Goal: Information Seeking & Learning: Check status

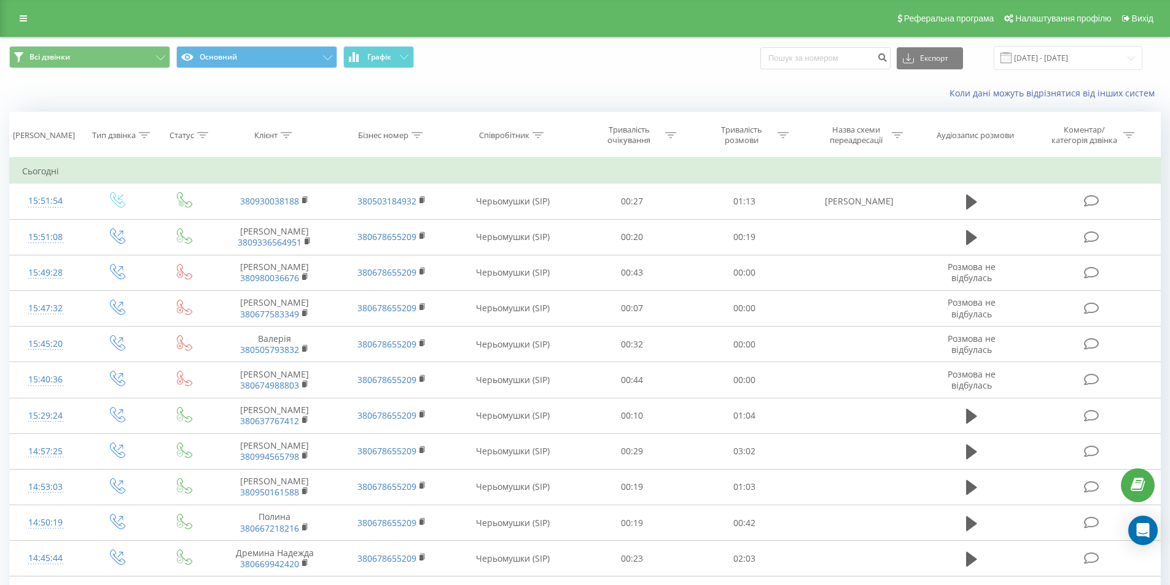
click at [38, 19] on div "Реферальна програма Налаштування профілю Вихід" at bounding box center [585, 18] width 1170 height 37
click at [10, 18] on div "Реферальна програма Налаштування профілю Вихід" at bounding box center [585, 18] width 1170 height 37
click at [18, 17] on link at bounding box center [23, 18] width 22 height 17
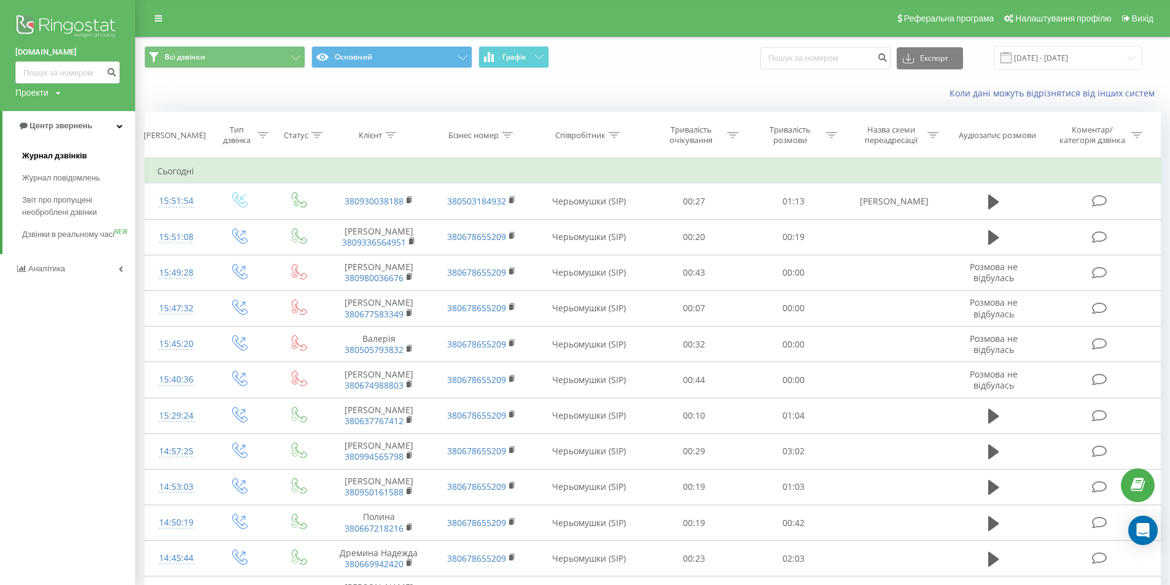
click at [61, 155] on span "Журнал дзвінків" at bounding box center [54, 156] width 65 height 12
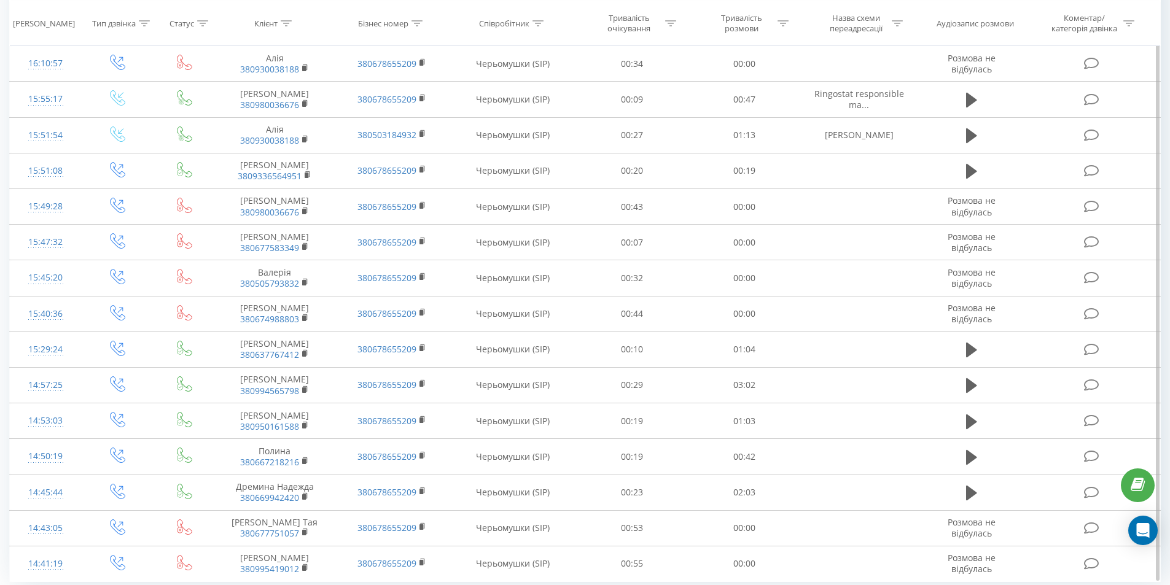
scroll to position [538, 0]
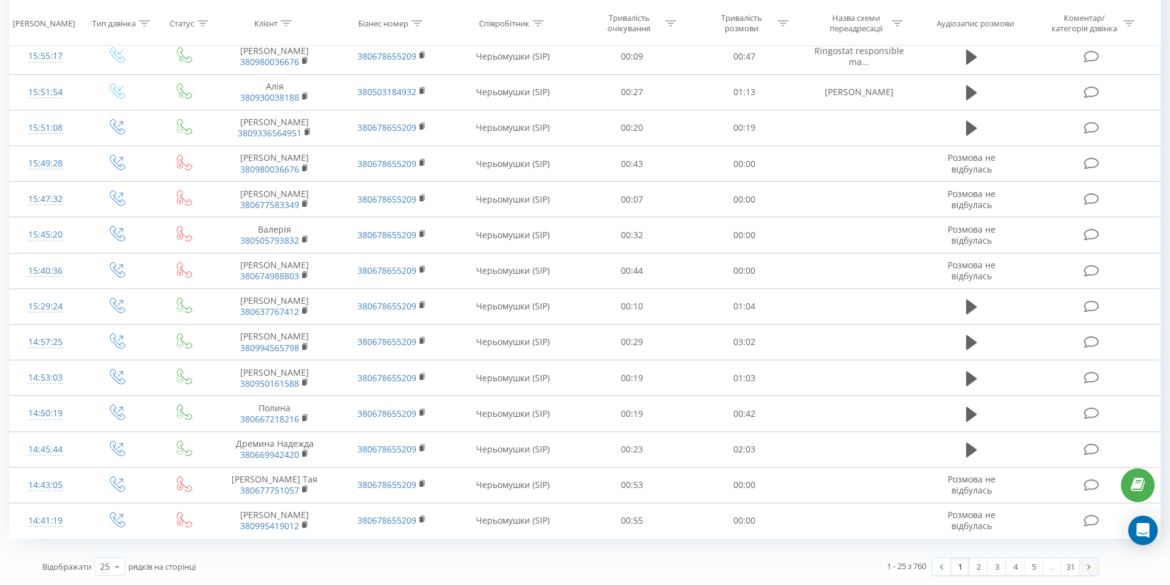
click at [1094, 573] on link at bounding box center [1089, 566] width 18 height 17
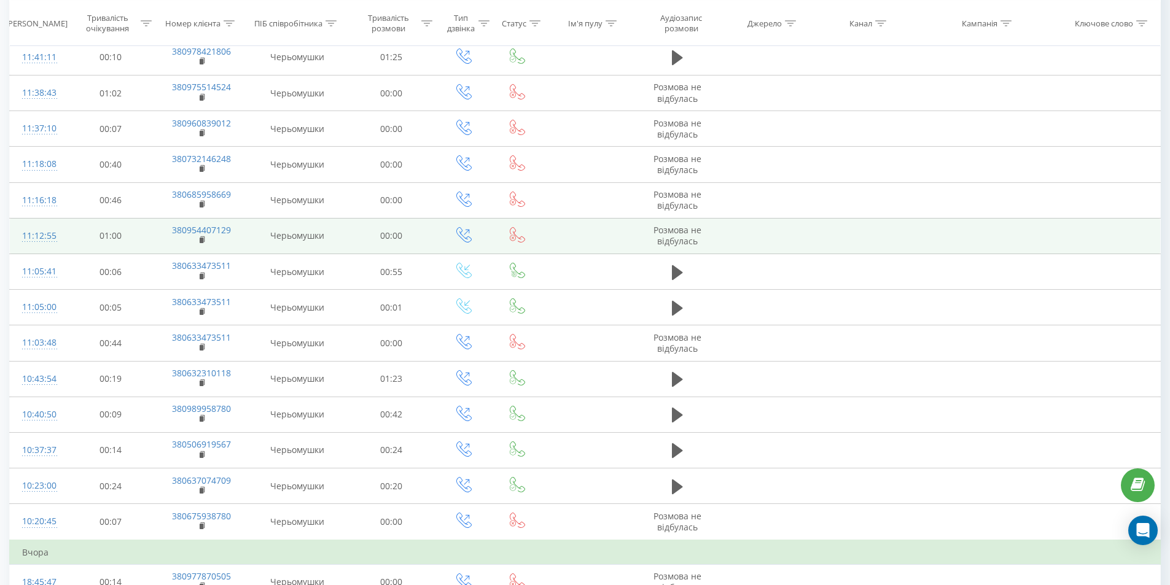
scroll to position [563, 0]
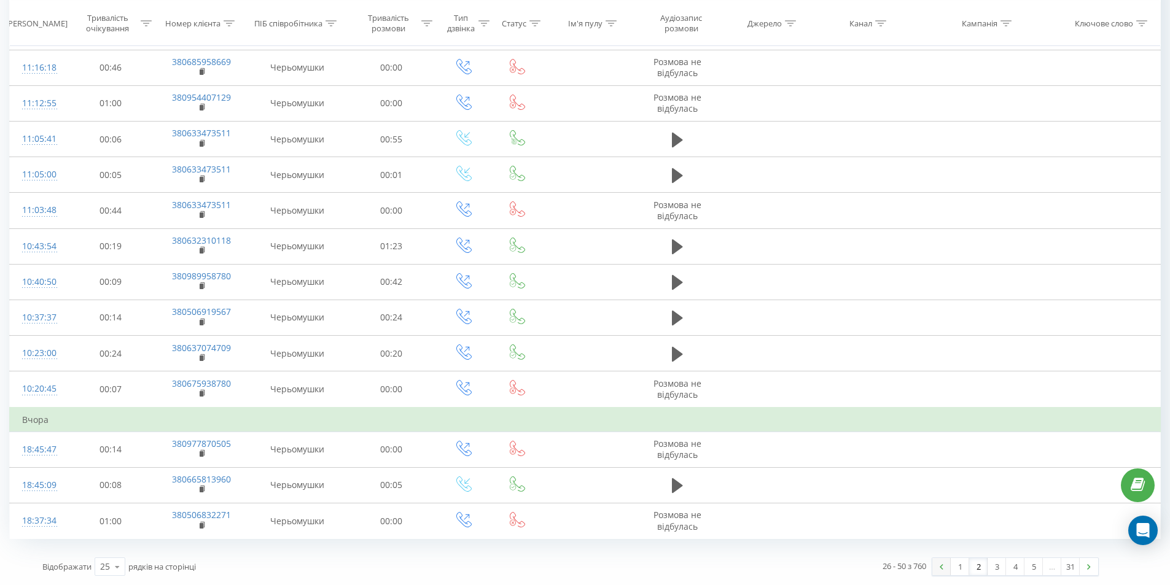
click at [940, 567] on img at bounding box center [942, 568] width 4 height 6
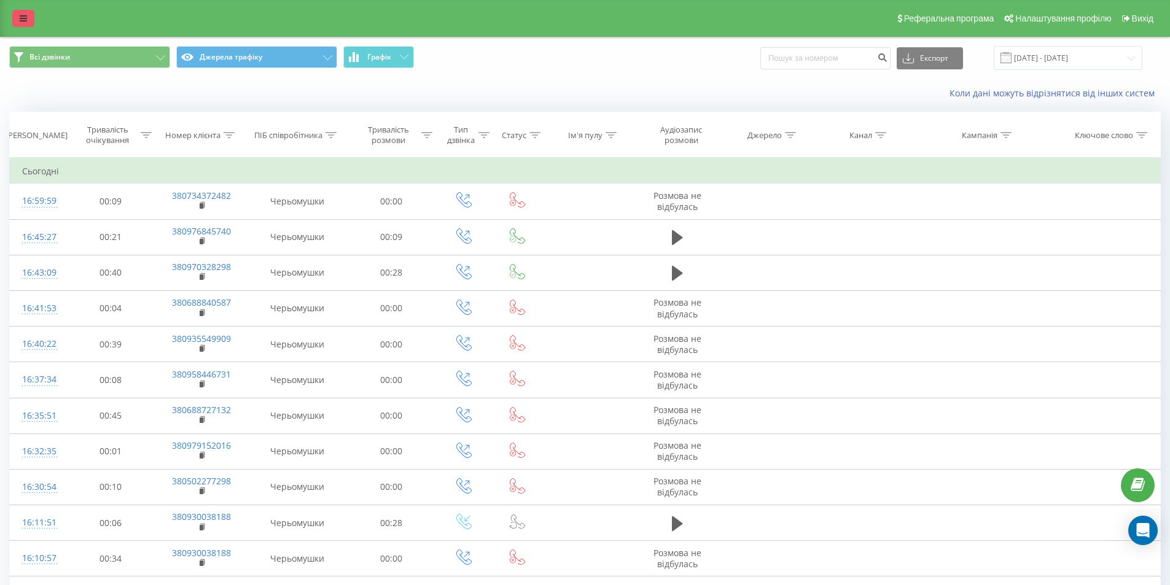
click at [25, 17] on icon at bounding box center [23, 18] width 7 height 9
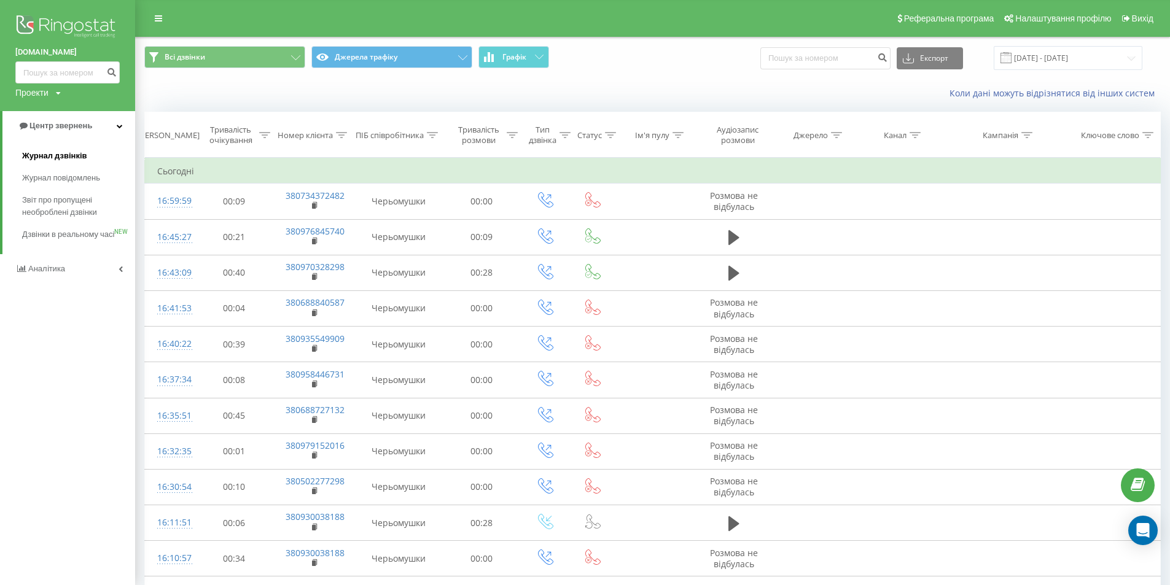
click at [50, 157] on span "Журнал дзвінків" at bounding box center [54, 156] width 65 height 12
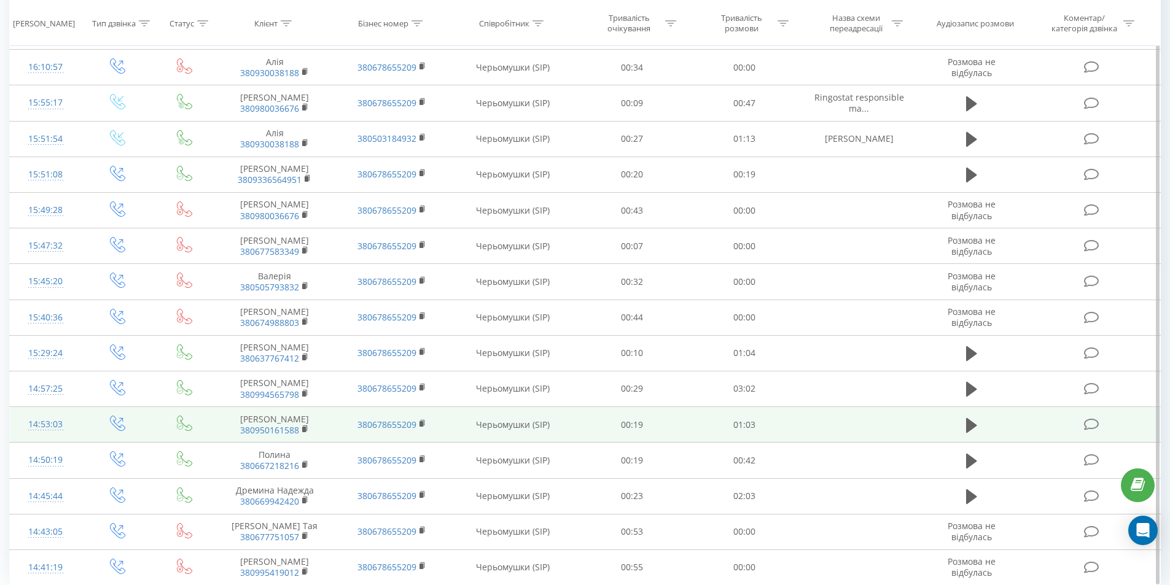
scroll to position [538, 0]
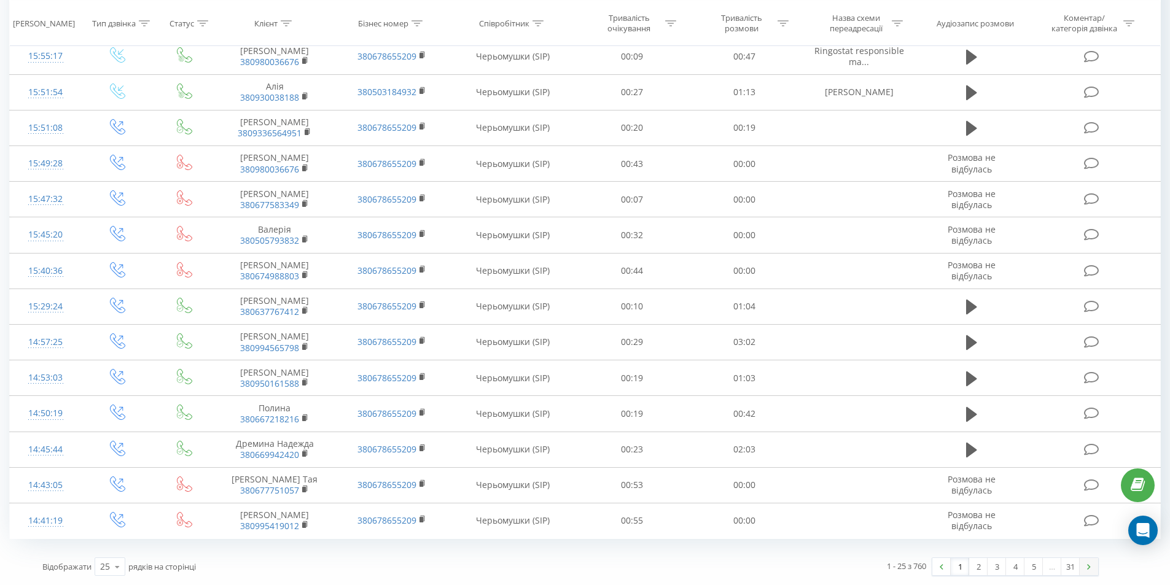
click at [1089, 569] on img at bounding box center [1089, 568] width 4 height 6
